Goal: Task Accomplishment & Management: Complete application form

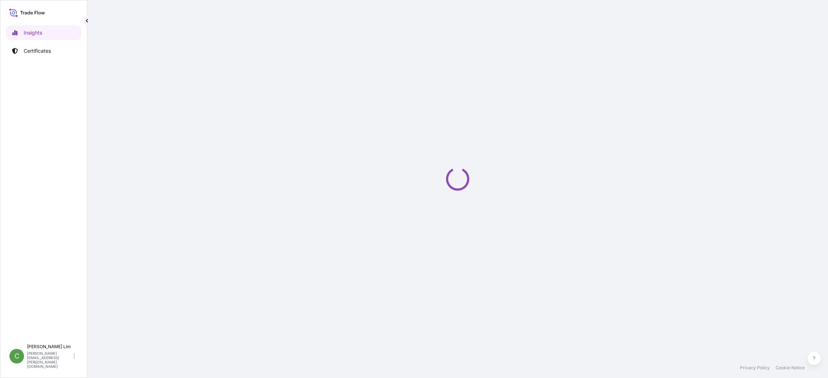
select select "2025"
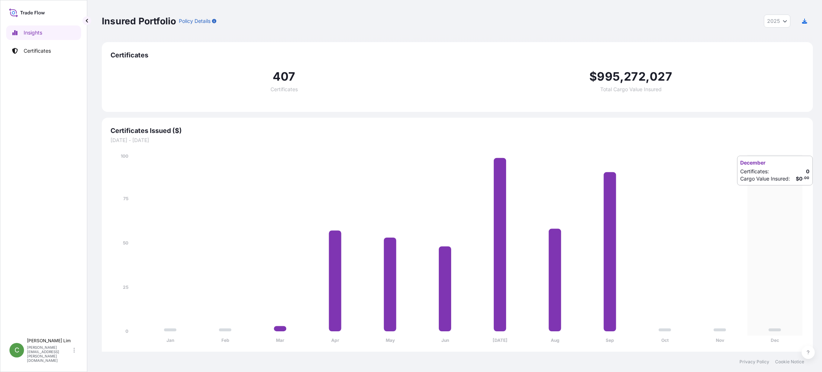
click at [779, 193] on icon "Jan Feb Mar Apr May Jun [DATE] Aug Sep Oct Nov Dec 0 25 50 75 100" at bounding box center [458, 251] width 694 height 196
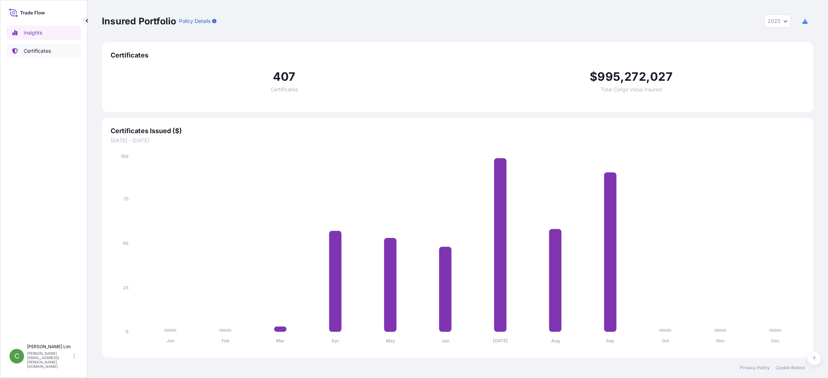
click at [44, 52] on p "Certificates" at bounding box center [37, 50] width 27 height 7
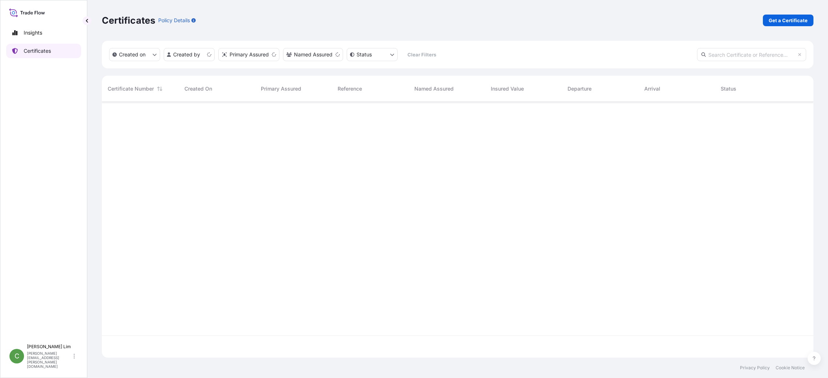
scroll to position [254, 706]
click at [709, 57] on input "text" at bounding box center [751, 54] width 109 height 13
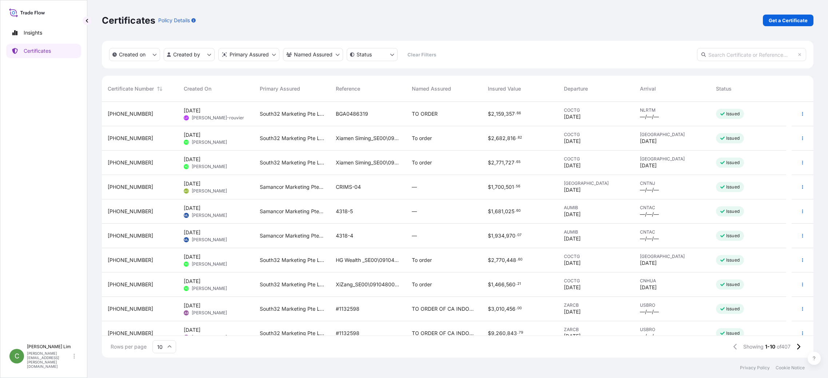
paste input "[PHONE_NUMBER]"
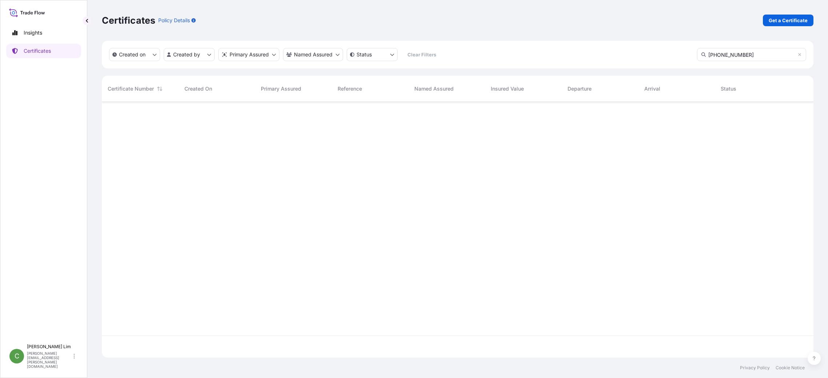
type input "[PHONE_NUMBER]"
click at [117, 111] on span "[PHONE_NUMBER]" at bounding box center [130, 113] width 45 height 7
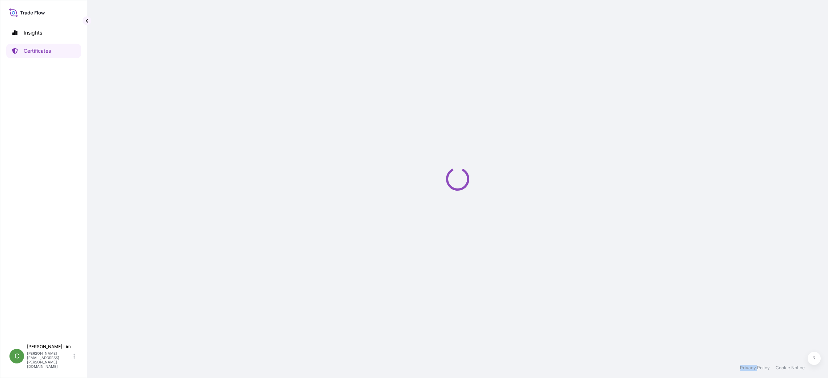
click at [117, 111] on div "Loading" at bounding box center [458, 179] width 712 height 358
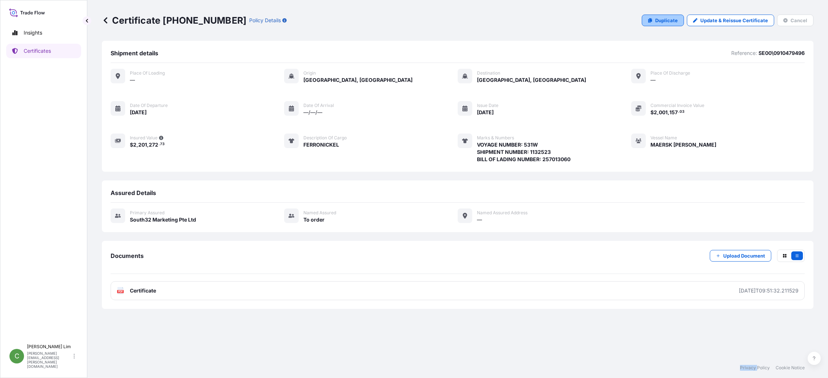
click at [673, 18] on p "Duplicate" at bounding box center [666, 20] width 23 height 7
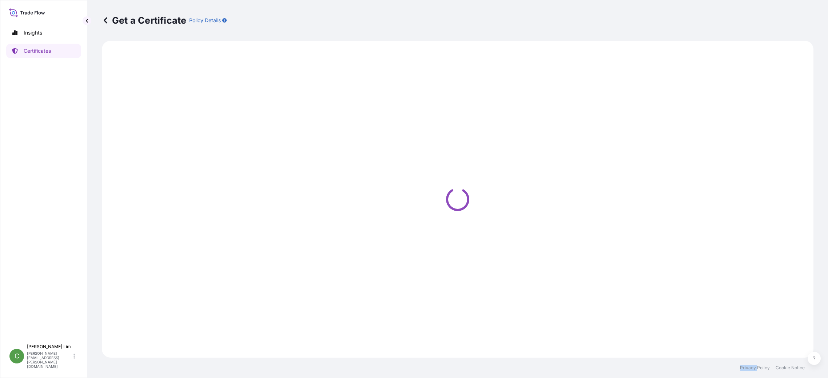
select select "Sea"
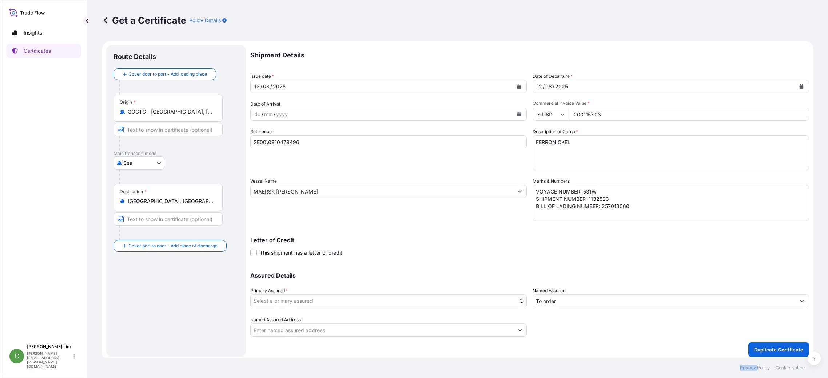
select select "31709"
click at [517, 87] on icon "Calendar" at bounding box center [519, 86] width 4 height 4
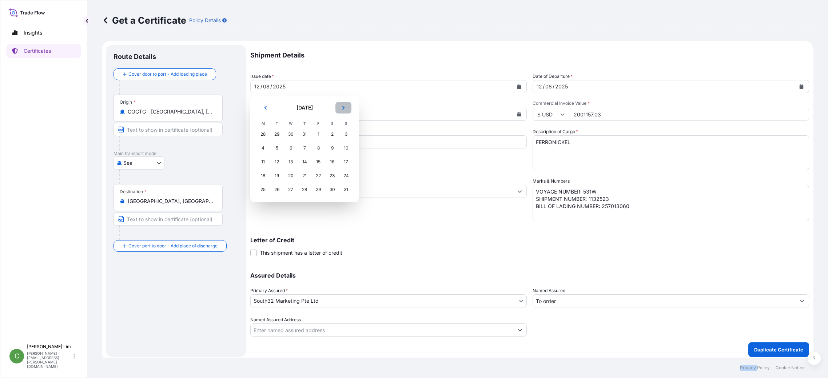
click at [344, 106] on icon "Next" at bounding box center [343, 107] width 4 height 4
click at [277, 188] on div "30" at bounding box center [276, 189] width 13 height 13
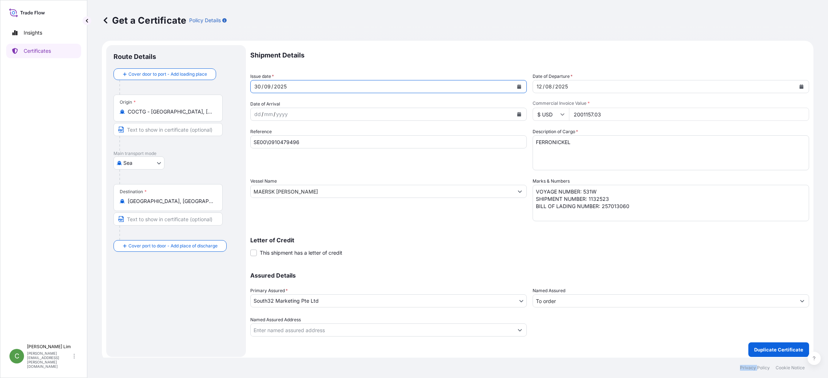
click at [796, 84] on button "Calendar" at bounding box center [802, 87] width 12 height 12
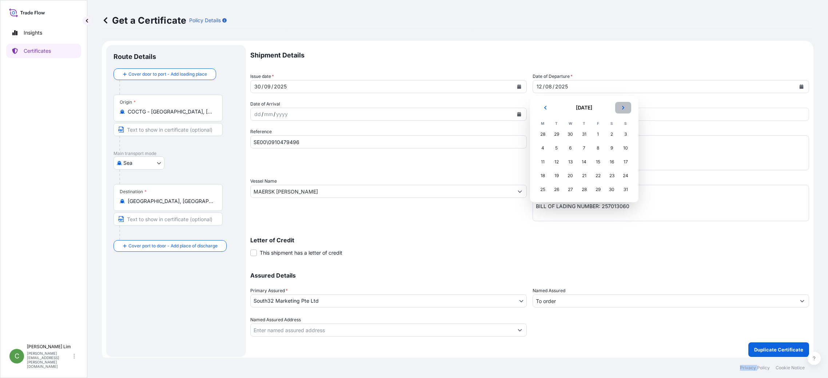
click at [622, 107] on icon "Next" at bounding box center [623, 107] width 4 height 4
click at [556, 192] on div "30" at bounding box center [556, 189] width 13 height 13
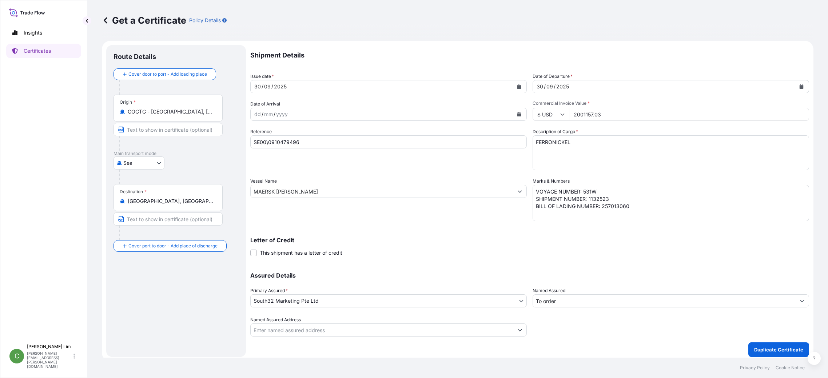
drag, startPoint x: 637, startPoint y: 113, endPoint x: 567, endPoint y: 112, distance: 69.5
click at [569, 112] on input "2001157.03" at bounding box center [689, 114] width 240 height 13
paste input "1300776.28"
type input "1300776.28"
drag, startPoint x: 323, startPoint y: 143, endPoint x: 241, endPoint y: 141, distance: 82.6
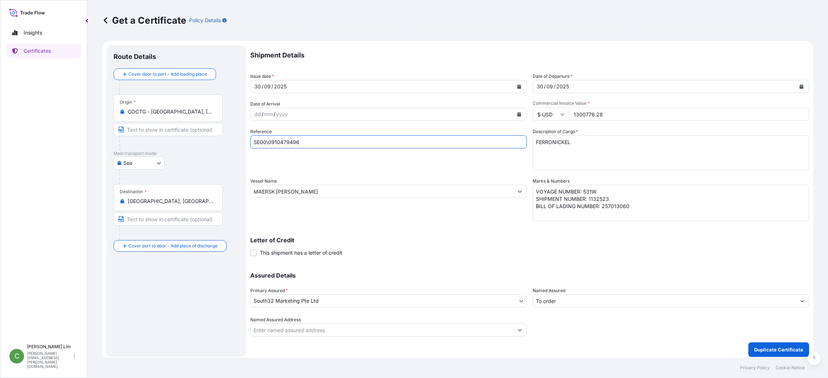
click at [241, 141] on form "Route Details Cover door to port - Add loading place Place of loading Road / In…" at bounding box center [458, 201] width 712 height 320
paste input "80093"
type input "SE00\0910480093"
drag, startPoint x: 618, startPoint y: 115, endPoint x: 571, endPoint y: 115, distance: 46.2
click at [571, 115] on input "1300776.28" at bounding box center [689, 114] width 240 height 13
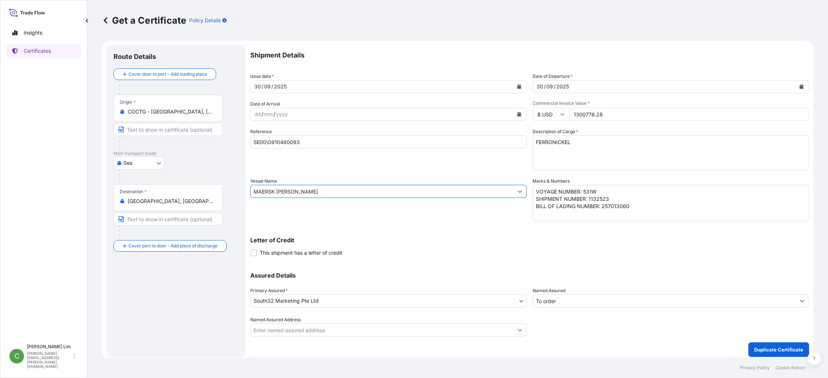
drag, startPoint x: 312, startPoint y: 192, endPoint x: 200, endPoint y: 191, distance: 111.7
click at [200, 191] on form "Route Details Cover door to port - Add loading place Place of loading Road / In…" at bounding box center [458, 201] width 712 height 320
paste input "SEASPAN THAMES"
type input "SEASPAN THAMES"
click at [200, 191] on div "Destination * [GEOGRAPHIC_DATA], [GEOGRAPHIC_DATA]" at bounding box center [167, 197] width 109 height 27
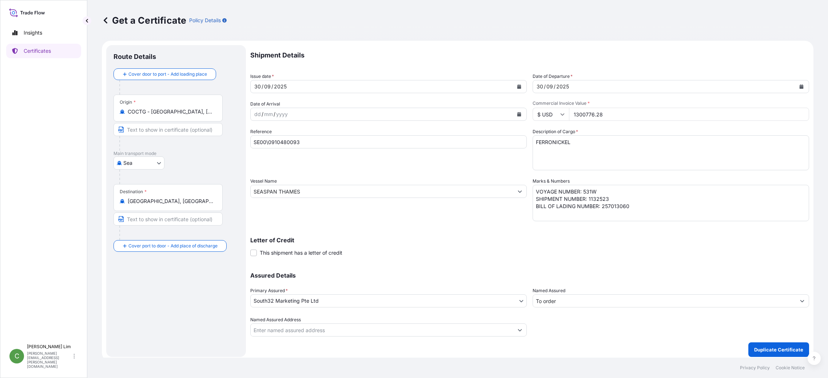
click at [200, 198] on input "[GEOGRAPHIC_DATA], [GEOGRAPHIC_DATA]" at bounding box center [171, 201] width 86 height 7
click at [324, 194] on input "SEASPAN THAMES" at bounding box center [382, 191] width 263 height 13
drag, startPoint x: 324, startPoint y: 194, endPoint x: 239, endPoint y: 195, distance: 85.5
click at [239, 195] on form "Route Details Cover door to port - Add loading place Place of loading Road / In…" at bounding box center [458, 201] width 712 height 320
click at [588, 190] on textarea "VOYAGE NUMBER: 531W SHIPMENT NUMBER: 1132523 BILL OF LADING NUMBER: 257013060" at bounding box center [671, 203] width 276 height 36
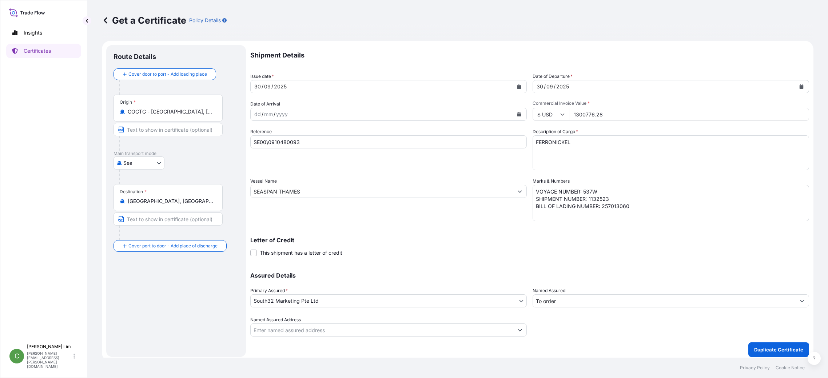
click at [609, 198] on textarea "VOYAGE NUMBER: 531W SHIPMENT NUMBER: 1132523 BILL OF LADING NUMBER: 257013060" at bounding box center [671, 203] width 276 height 36
paste textarea "1132781"
click at [644, 209] on textarea "VOYAGE NUMBER: 531W SHIPMENT NUMBER: 1132523 BILL OF LADING NUMBER: 257013060" at bounding box center [671, 203] width 276 height 36
paste textarea "HLCUBO2250926123"
click at [644, 209] on textarea "VOYAGE NUMBER: 531W SHIPMENT NUMBER: 1132523 BILL OF LADING NUMBER: 257013060" at bounding box center [671, 203] width 276 height 36
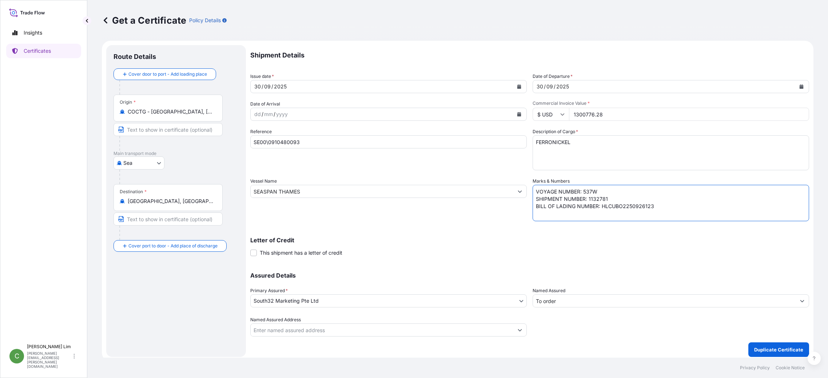
click at [644, 209] on textarea "VOYAGE NUMBER: 531W SHIPMENT NUMBER: 1132523 BILL OF LADING NUMBER: 257013060" at bounding box center [671, 203] width 276 height 36
type textarea "VOYAGE NUMBER: 537W SHIPMENT NUMBER: 1132781 BILL OF LADING NUMBER: HLCUBO22509…"
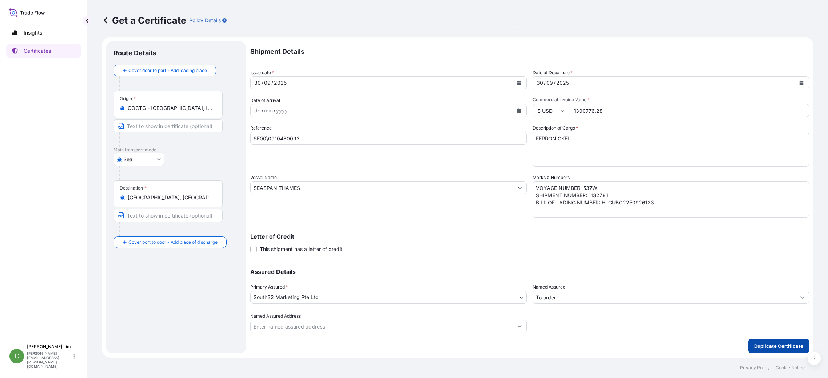
click at [778, 341] on button "Duplicate Certificate" at bounding box center [778, 346] width 61 height 15
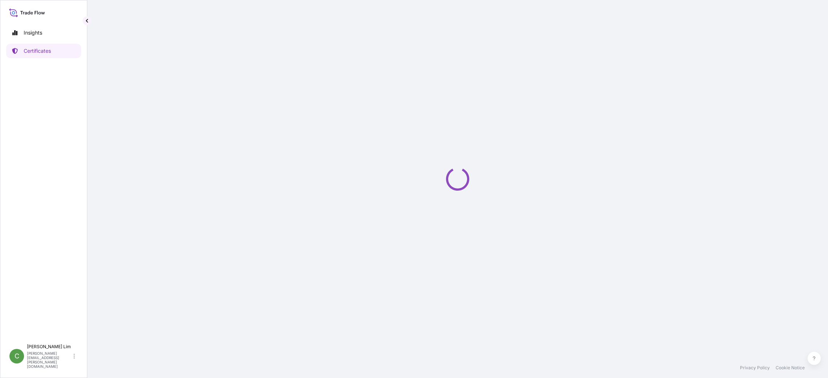
click at [507, 294] on div "Loading" at bounding box center [458, 179] width 712 height 358
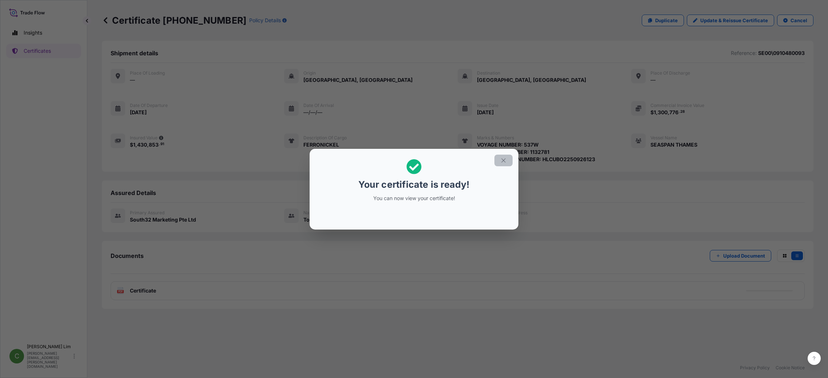
click at [503, 161] on icon "button" at bounding box center [503, 160] width 7 height 7
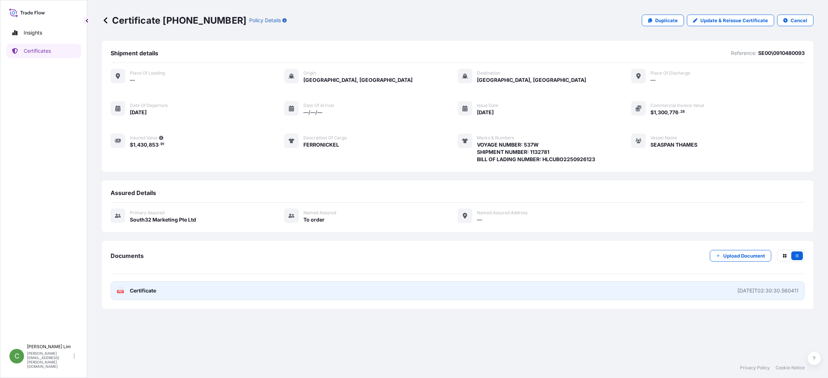
click at [150, 293] on span "Certificate" at bounding box center [143, 290] width 26 height 7
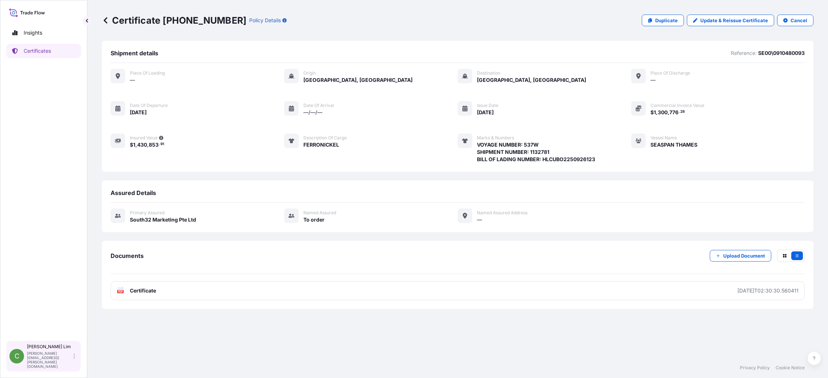
click at [27, 364] on p "[PERSON_NAME][EMAIL_ADDRESS][PERSON_NAME][DOMAIN_NAME]" at bounding box center [49, 359] width 45 height 17
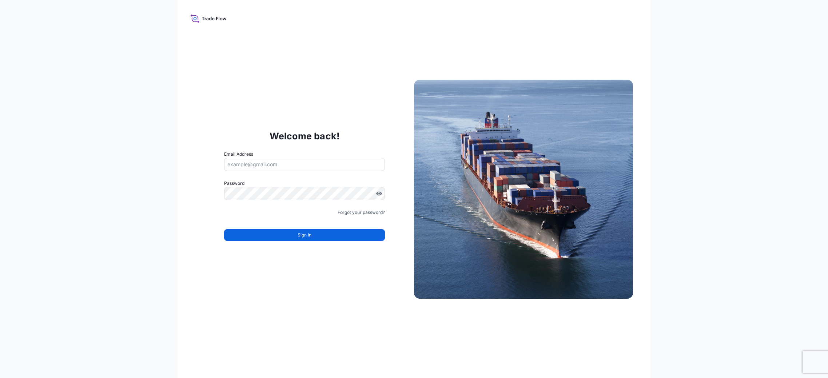
type input "[PERSON_NAME][EMAIL_ADDRESS][PERSON_NAME][DOMAIN_NAME]"
